Goal: Task Accomplishment & Management: Manage account settings

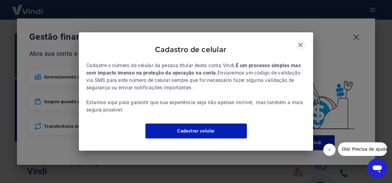
click at [302, 41] on icon "button" at bounding box center [300, 44] width 7 height 7
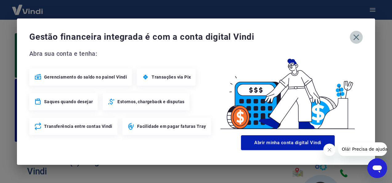
click at [357, 37] on icon "button" at bounding box center [357, 37] width 6 height 6
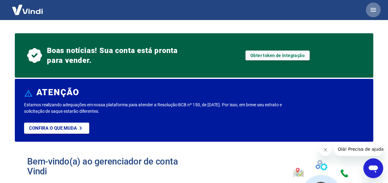
click at [372, 11] on icon "button" at bounding box center [373, 10] width 6 height 4
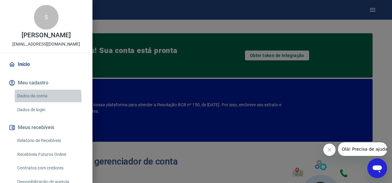
click at [39, 98] on link "Dados da conta" at bounding box center [50, 96] width 70 height 13
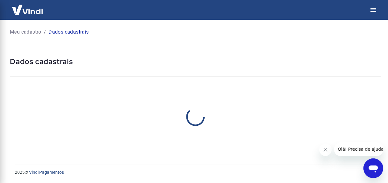
select select "SP"
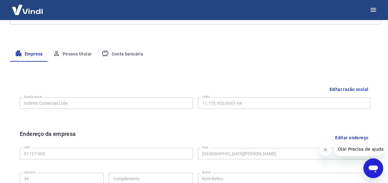
scroll to position [95, 0]
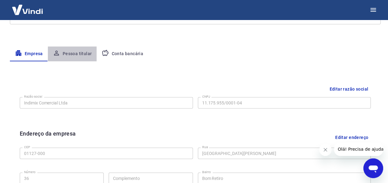
click at [77, 52] on button "Pessoa titular" at bounding box center [72, 54] width 49 height 15
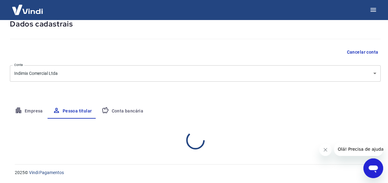
scroll to position [66, 0]
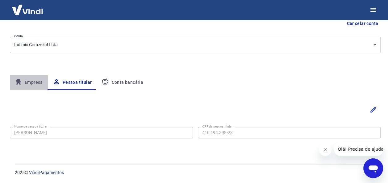
click at [37, 85] on button "Empresa" at bounding box center [29, 82] width 38 height 15
select select "SP"
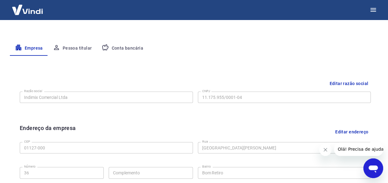
scroll to position [101, 0]
click at [221, 18] on div at bounding box center [194, 10] width 388 height 20
